Goal: Information Seeking & Learning: Learn about a topic

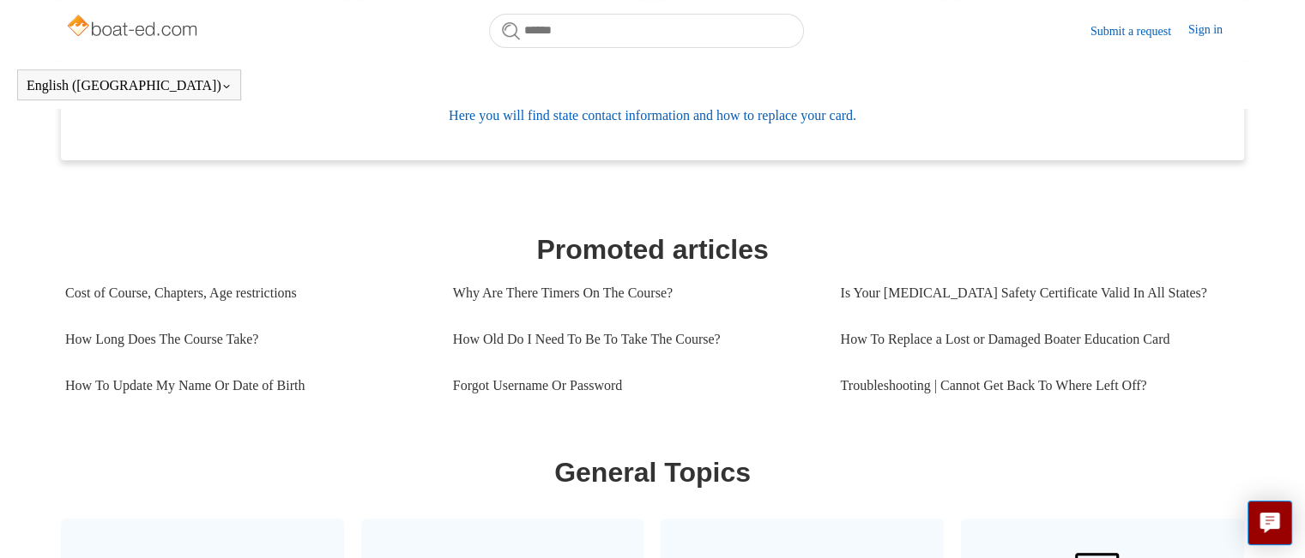
scroll to position [631, 0]
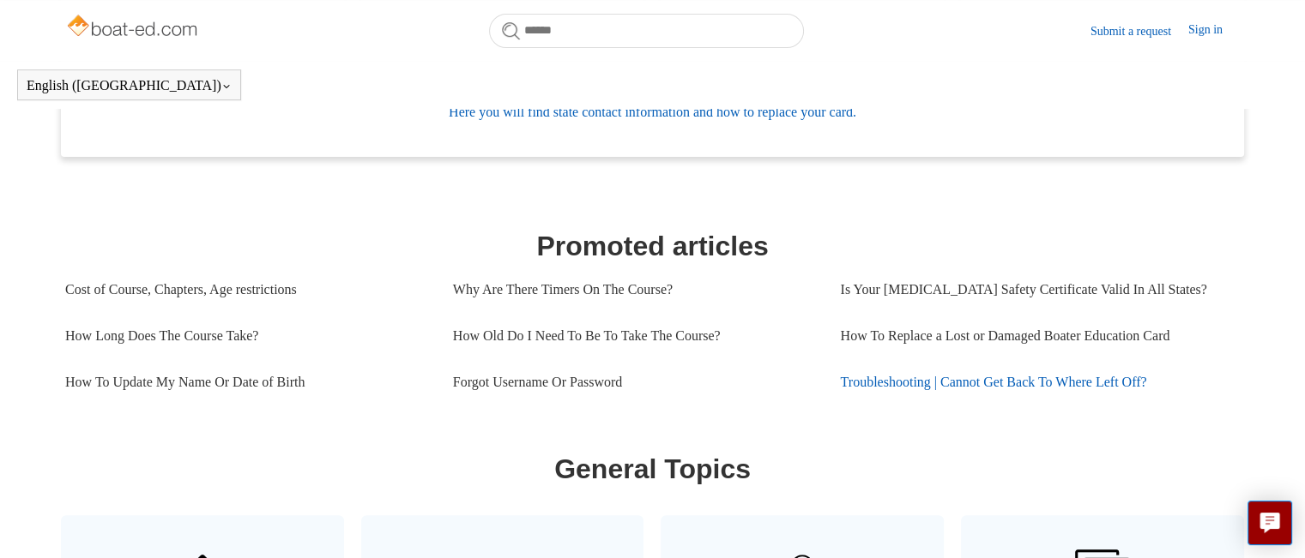
click at [1016, 383] on link "Troubleshooting | Cannot Get Back To Where Left Off?" at bounding box center [1034, 382] width 388 height 46
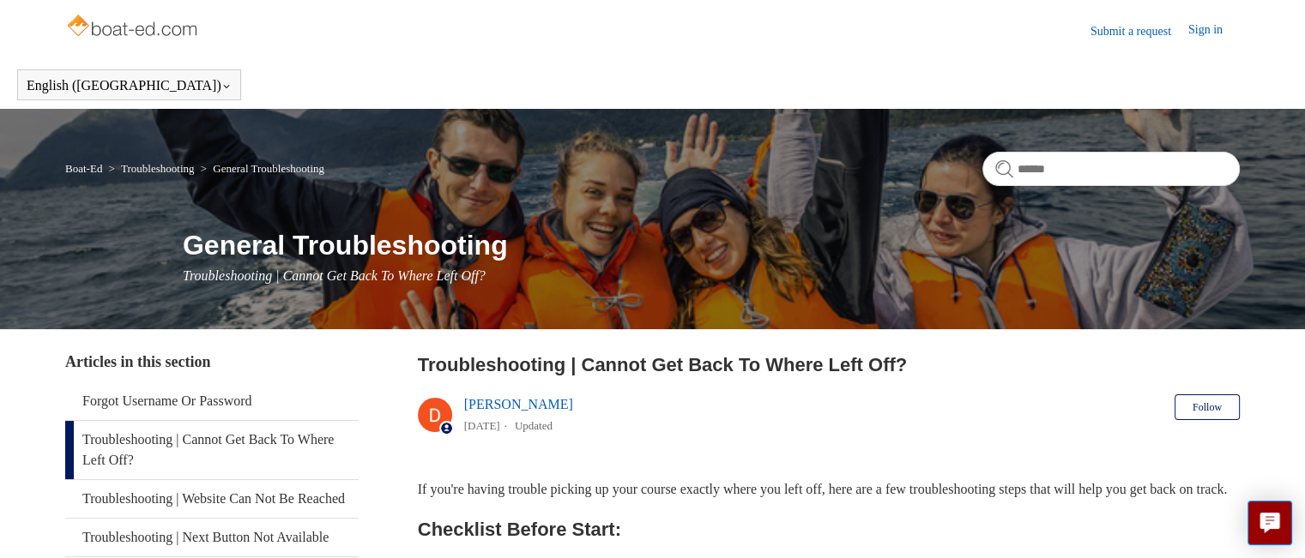
click at [1209, 30] on link "Sign in" at bounding box center [1213, 31] width 51 height 21
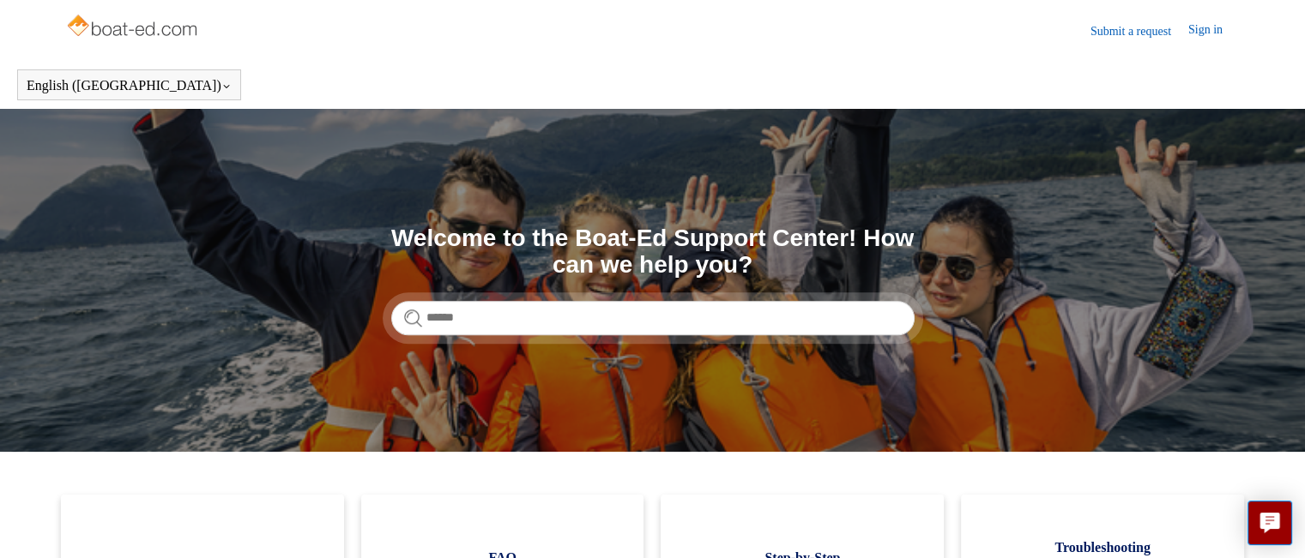
click at [1127, 27] on link "Submit a request" at bounding box center [1139, 31] width 98 height 18
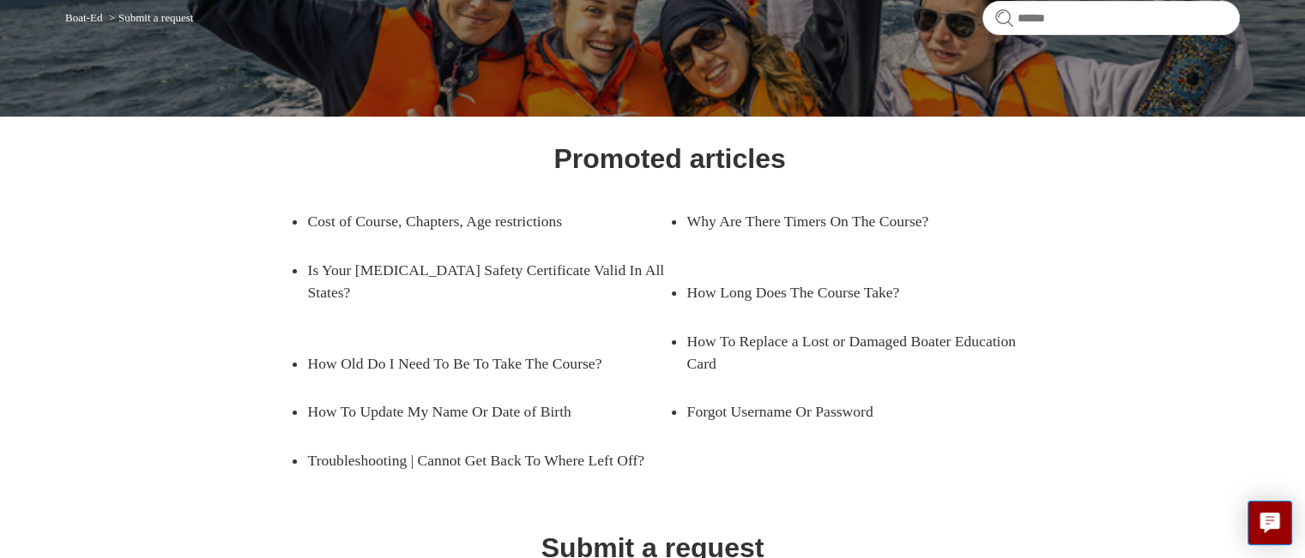
scroll to position [154, 0]
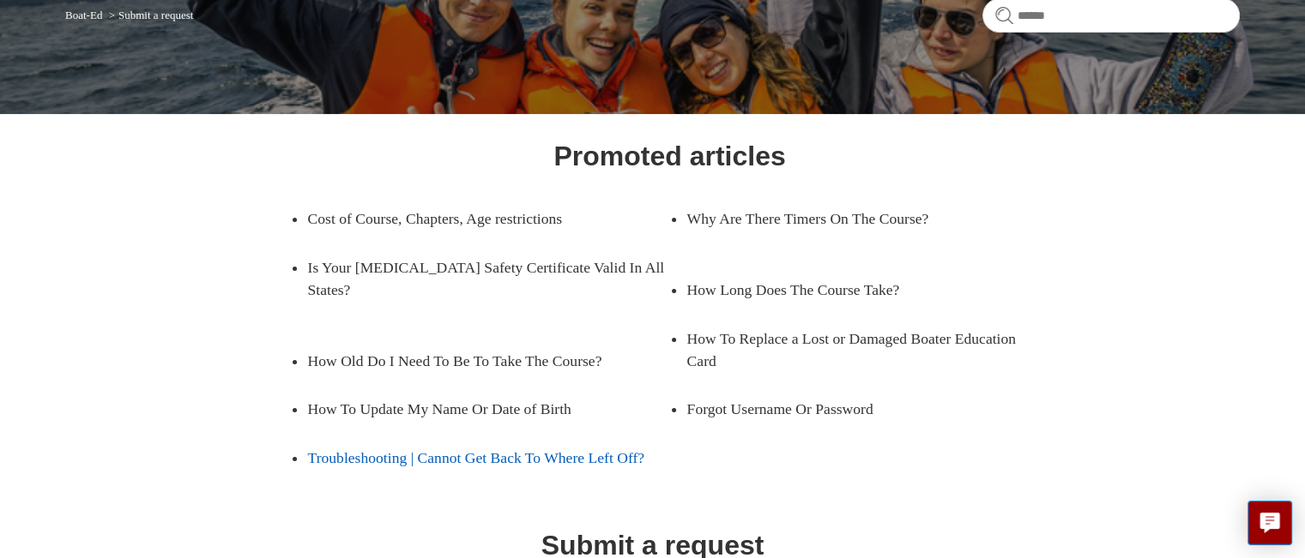
click at [504, 434] on link "Troubleshooting | Cannot Get Back To Where Left Off?" at bounding box center [488, 458] width 362 height 48
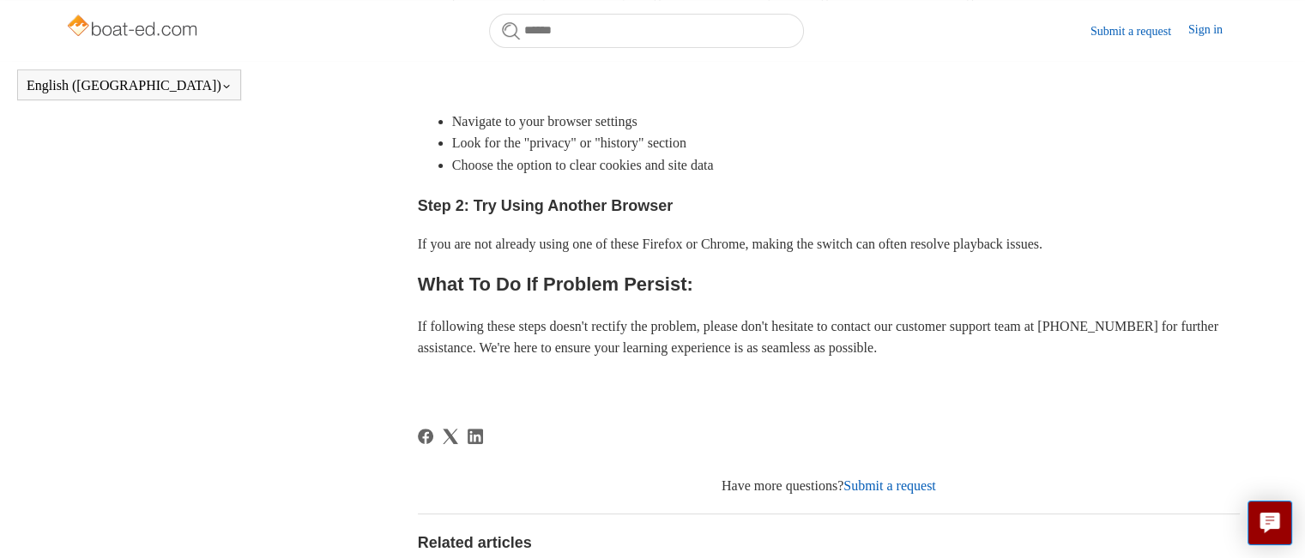
scroll to position [621, 0]
